Goal: Information Seeking & Learning: Find specific page/section

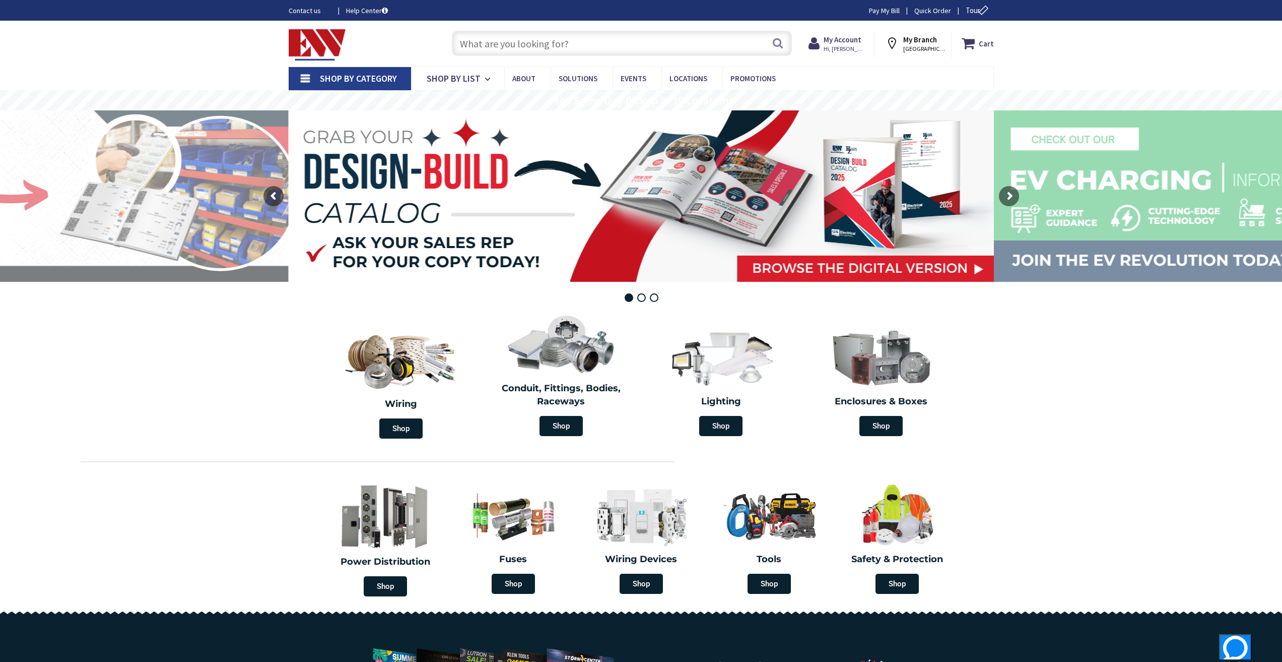
click at [525, 45] on input "text" at bounding box center [622, 43] width 340 height 25
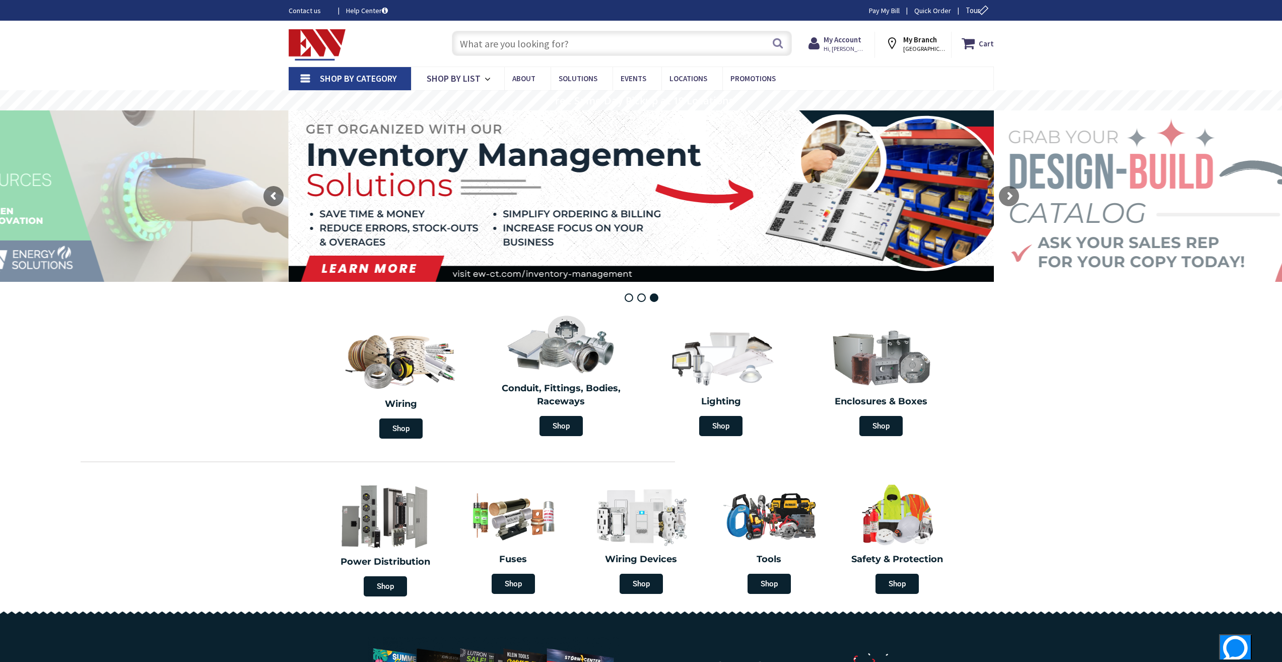
click at [306, 77] on link "Shop By Category" at bounding box center [350, 78] width 122 height 23
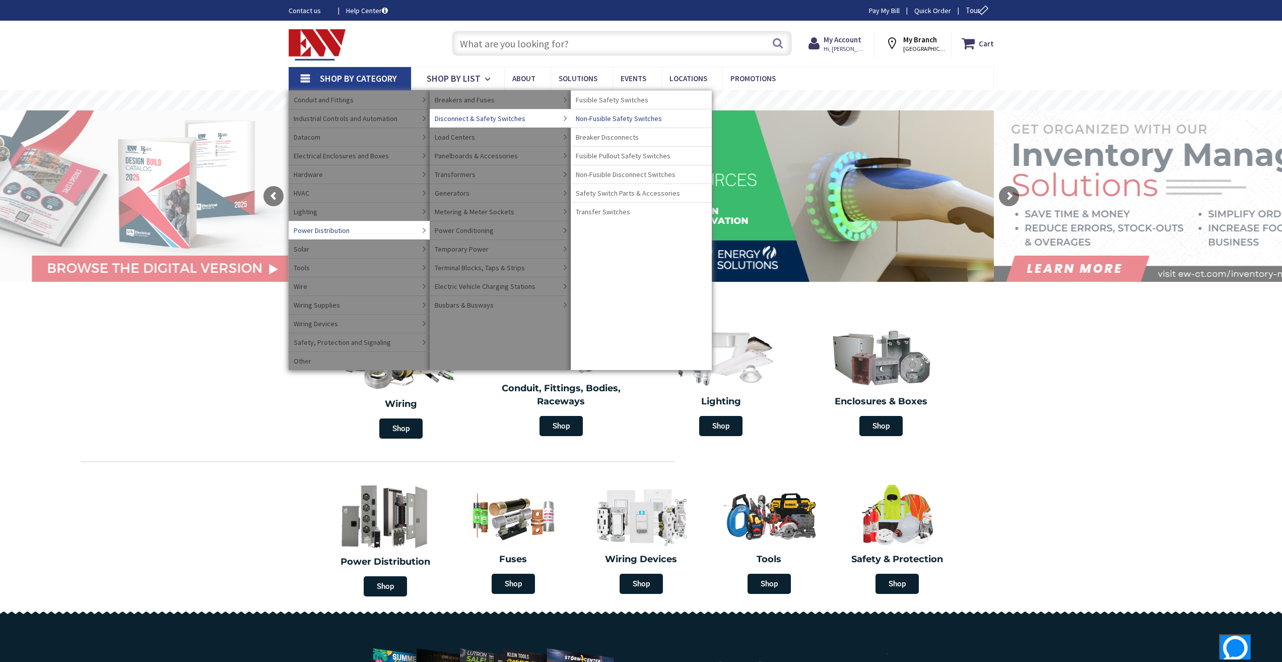
click at [615, 116] on span "Non-Fusible Safety Switches" at bounding box center [619, 118] width 86 height 10
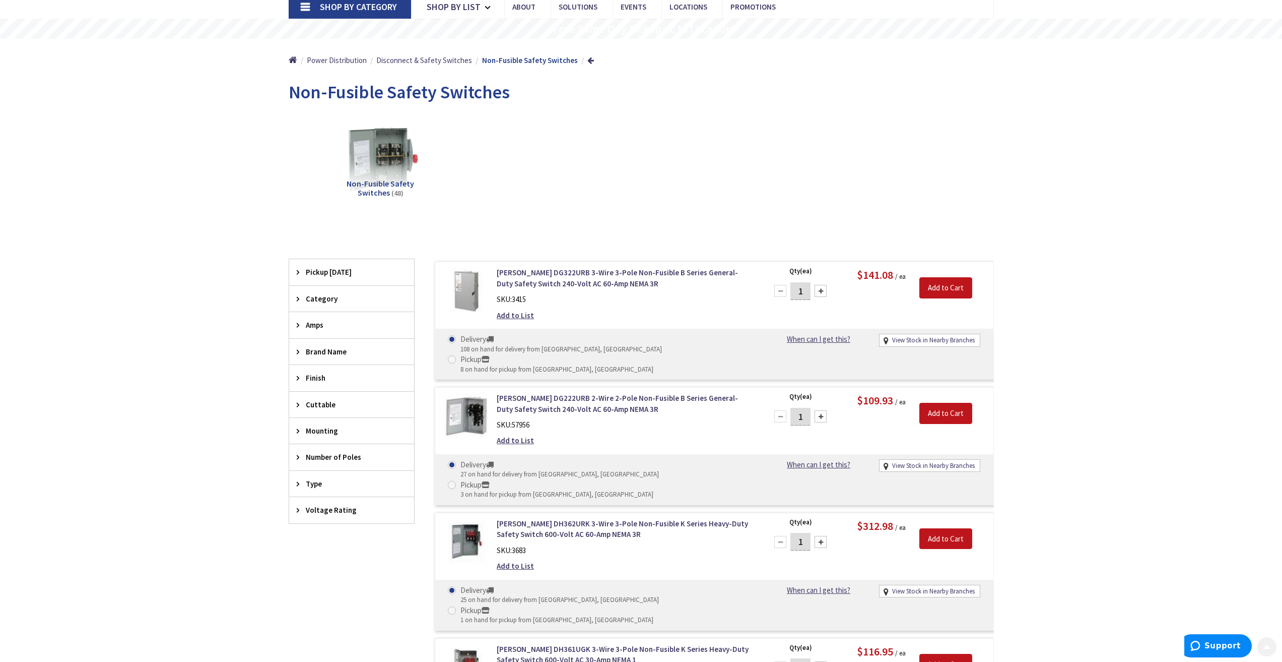
scroll to position [151, 0]
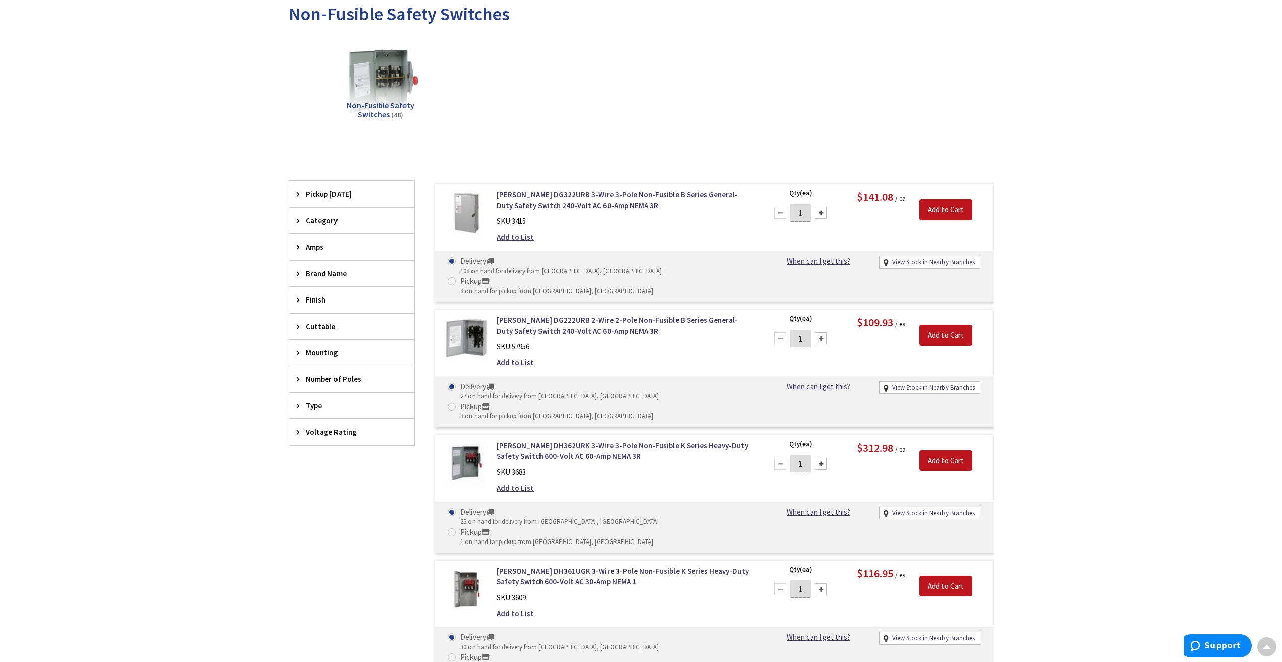
click at [323, 249] on span "Amps" at bounding box center [347, 246] width 82 height 11
click at [322, 284] on span "30 Amp" at bounding box center [351, 284] width 125 height 17
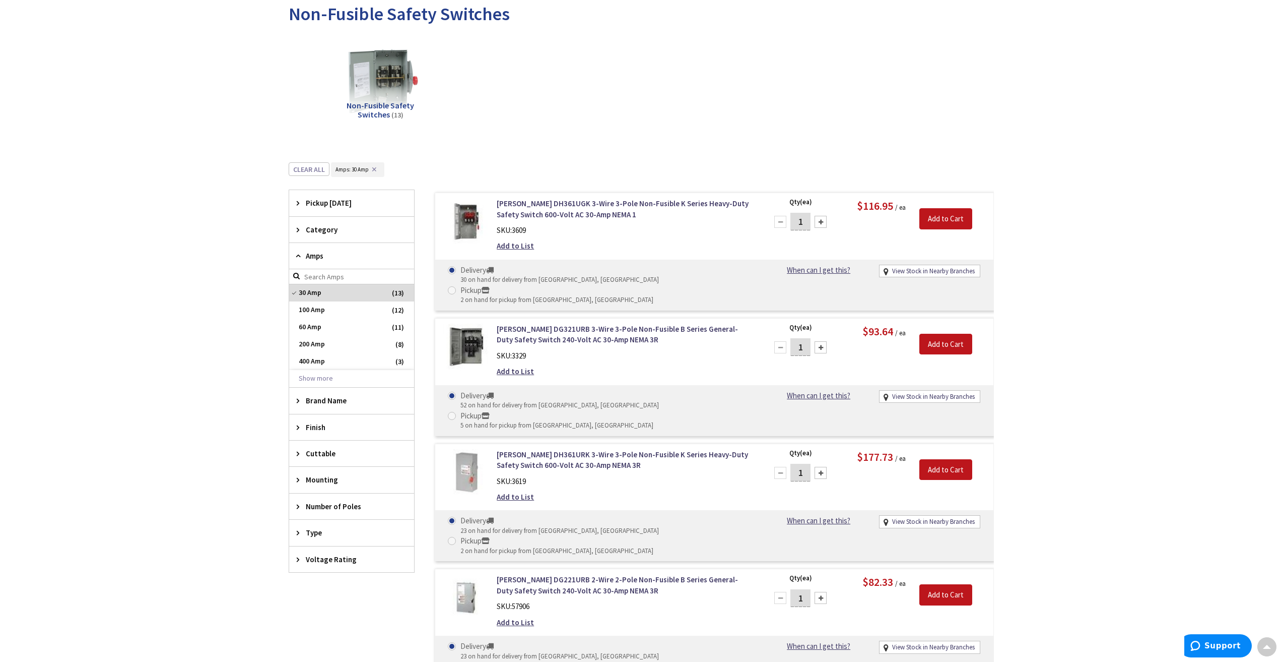
scroll to position [0, 0]
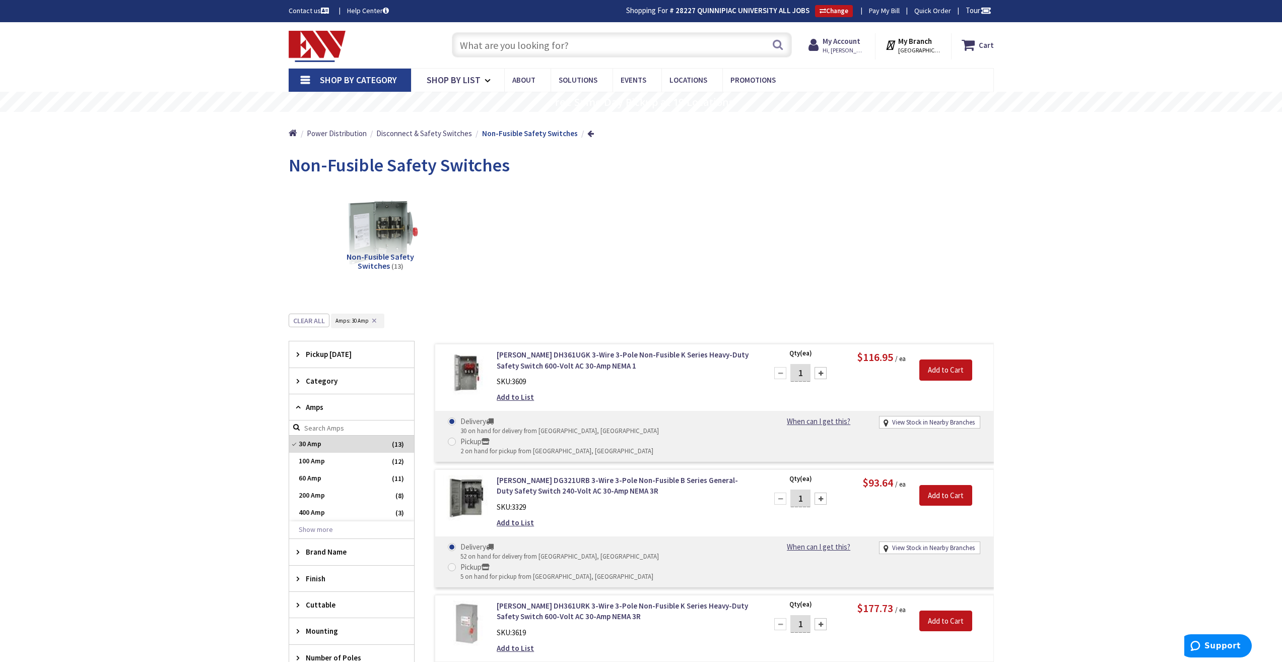
click at [558, 48] on input "text" at bounding box center [622, 44] width 340 height 25
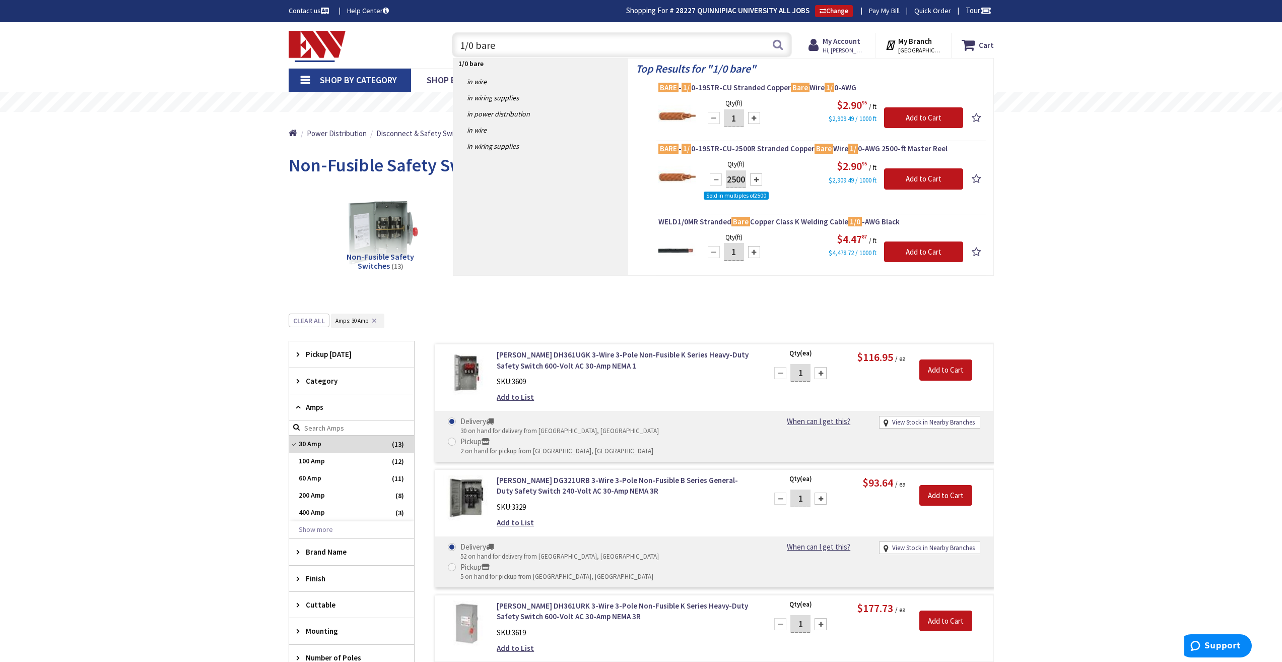
click at [537, 45] on input "1/0 bare" at bounding box center [622, 44] width 340 height 25
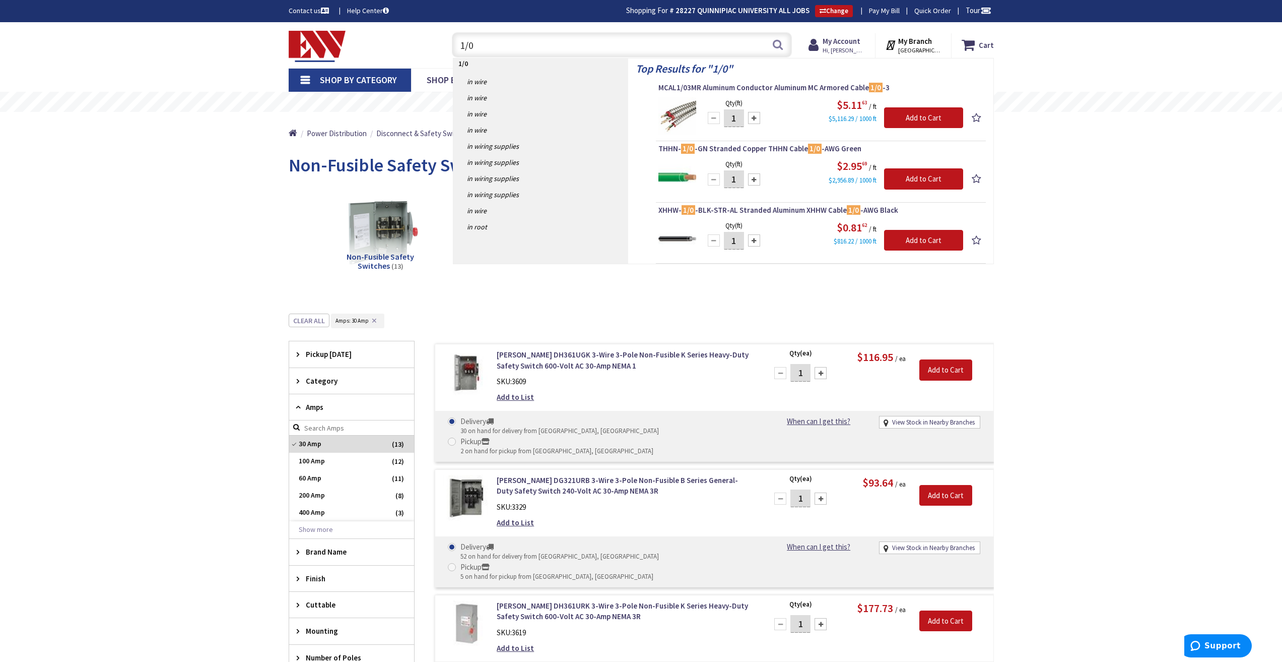
drag, startPoint x: 512, startPoint y: 48, endPoint x: 415, endPoint y: 48, distance: 97.7
click at [415, 48] on div "Toggle Nav 1/0 1/0 Search Cart My Cart Close" at bounding box center [641, 45] width 721 height 34
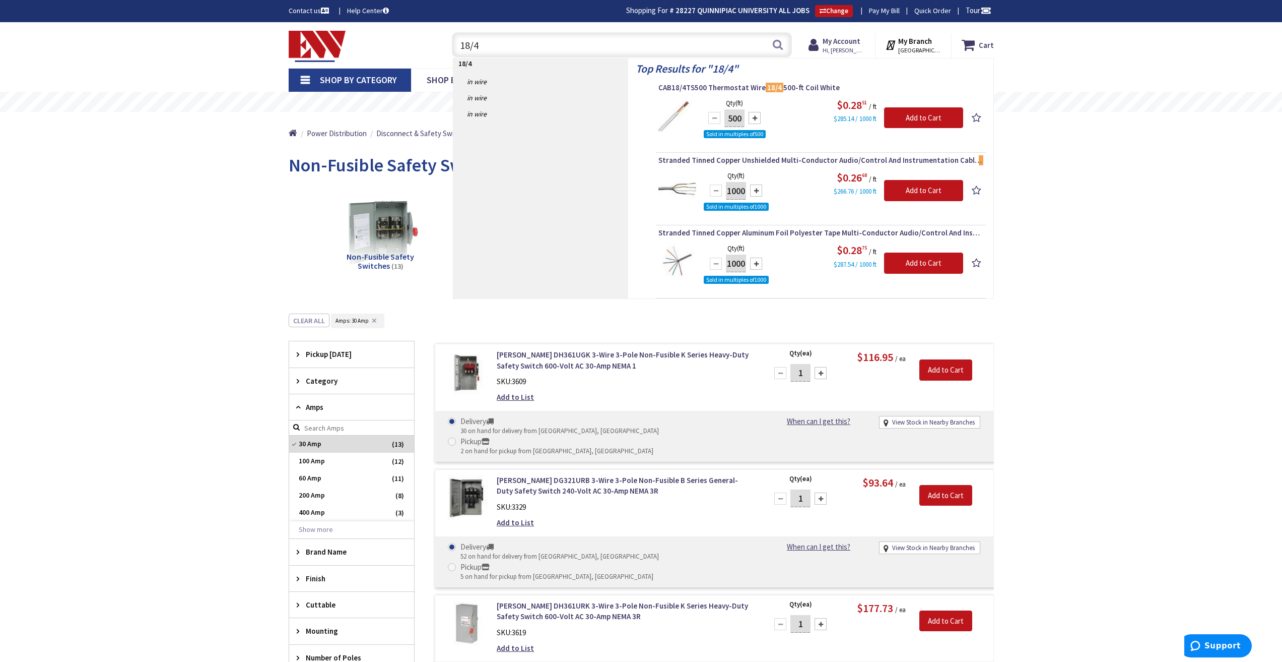
drag, startPoint x: 519, startPoint y: 50, endPoint x: 432, endPoint y: 44, distance: 87.4
click at [432, 44] on div "Toggle Nav 18/4 18/4 Search Cart My Cart Close" at bounding box center [641, 45] width 721 height 34
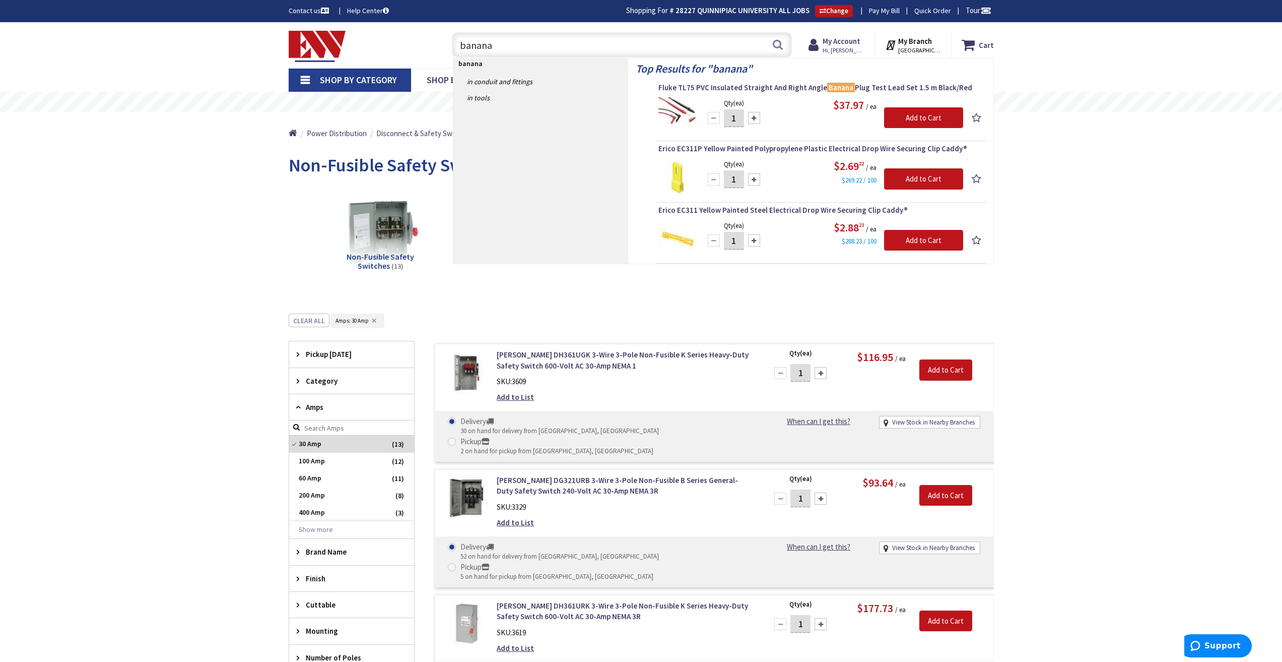
drag, startPoint x: 496, startPoint y: 46, endPoint x: 452, endPoint y: 46, distance: 43.8
click at [452, 46] on input "banana" at bounding box center [622, 44] width 340 height 25
click at [506, 49] on input "banana" at bounding box center [622, 44] width 340 height 25
type input "b"
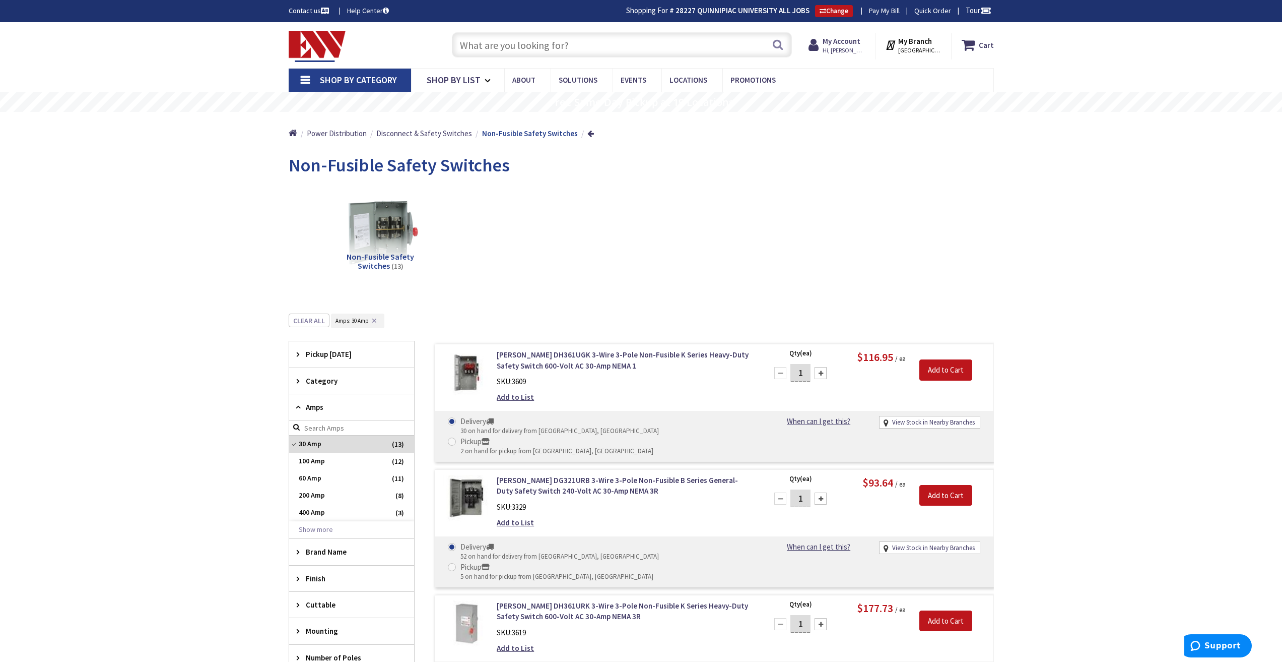
click at [305, 80] on link "Shop By Category" at bounding box center [350, 80] width 122 height 23
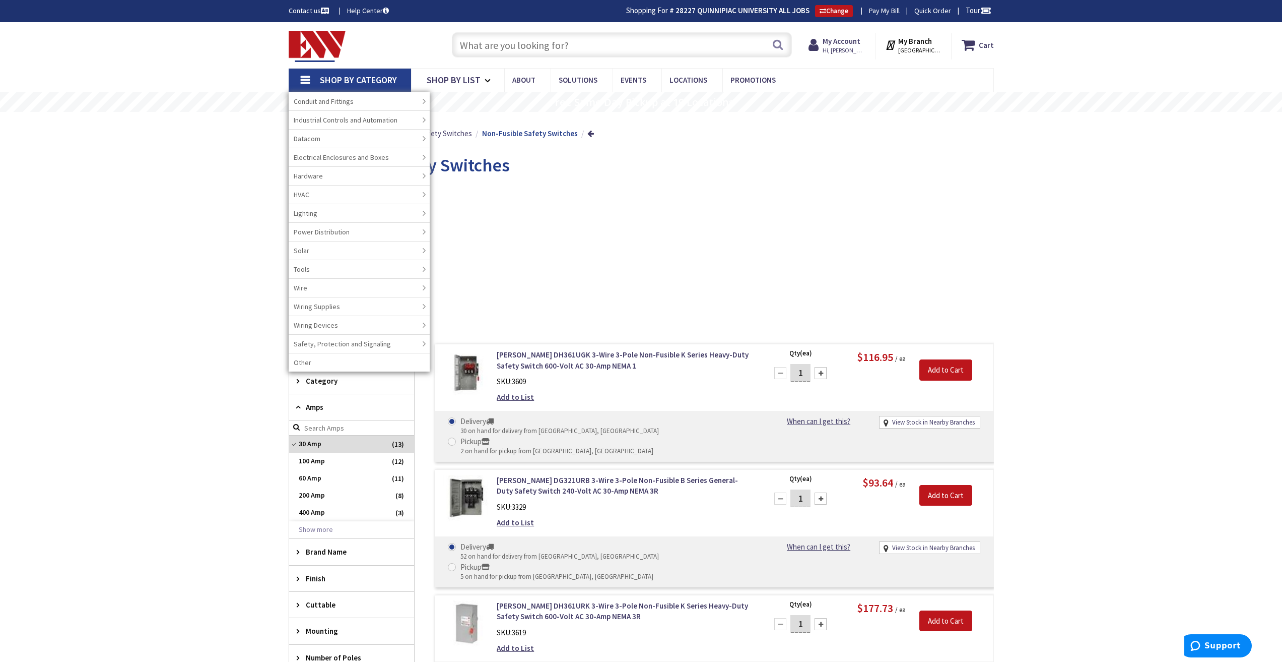
click at [305, 80] on link "Shop By Category" at bounding box center [350, 80] width 122 height 23
